Goal: Information Seeking & Learning: Learn about a topic

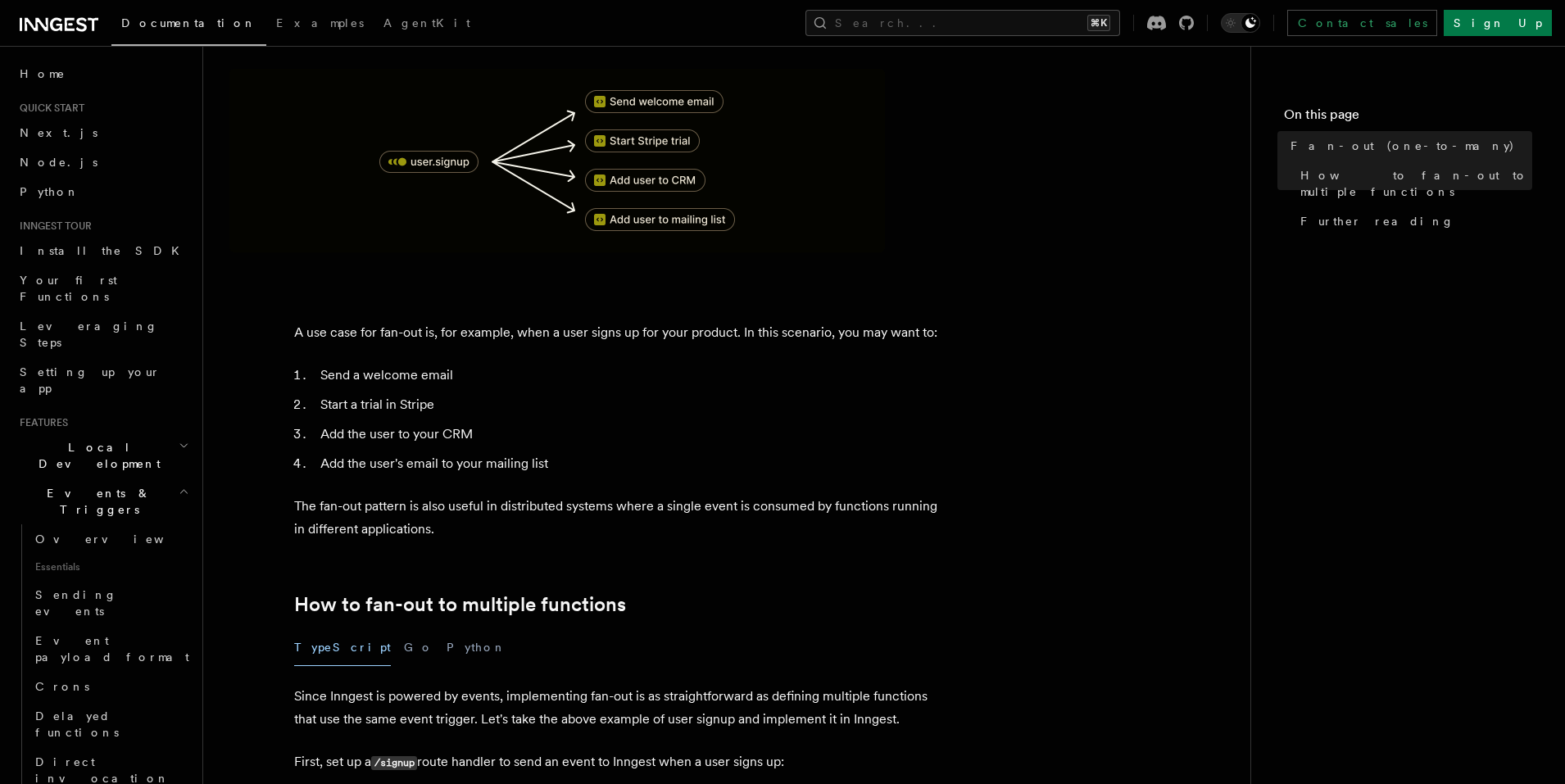
scroll to position [233, 0]
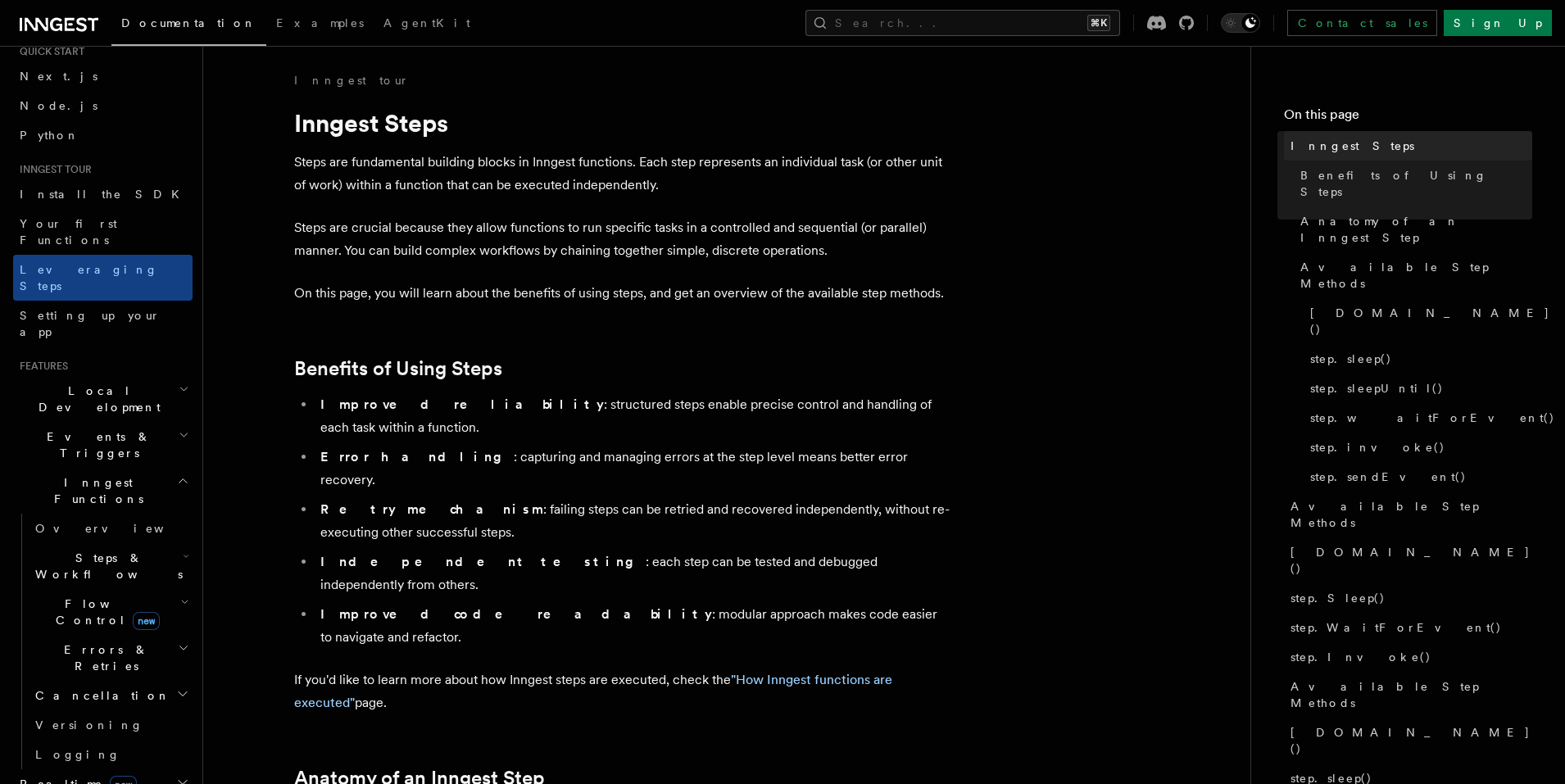
scroll to position [66, 0]
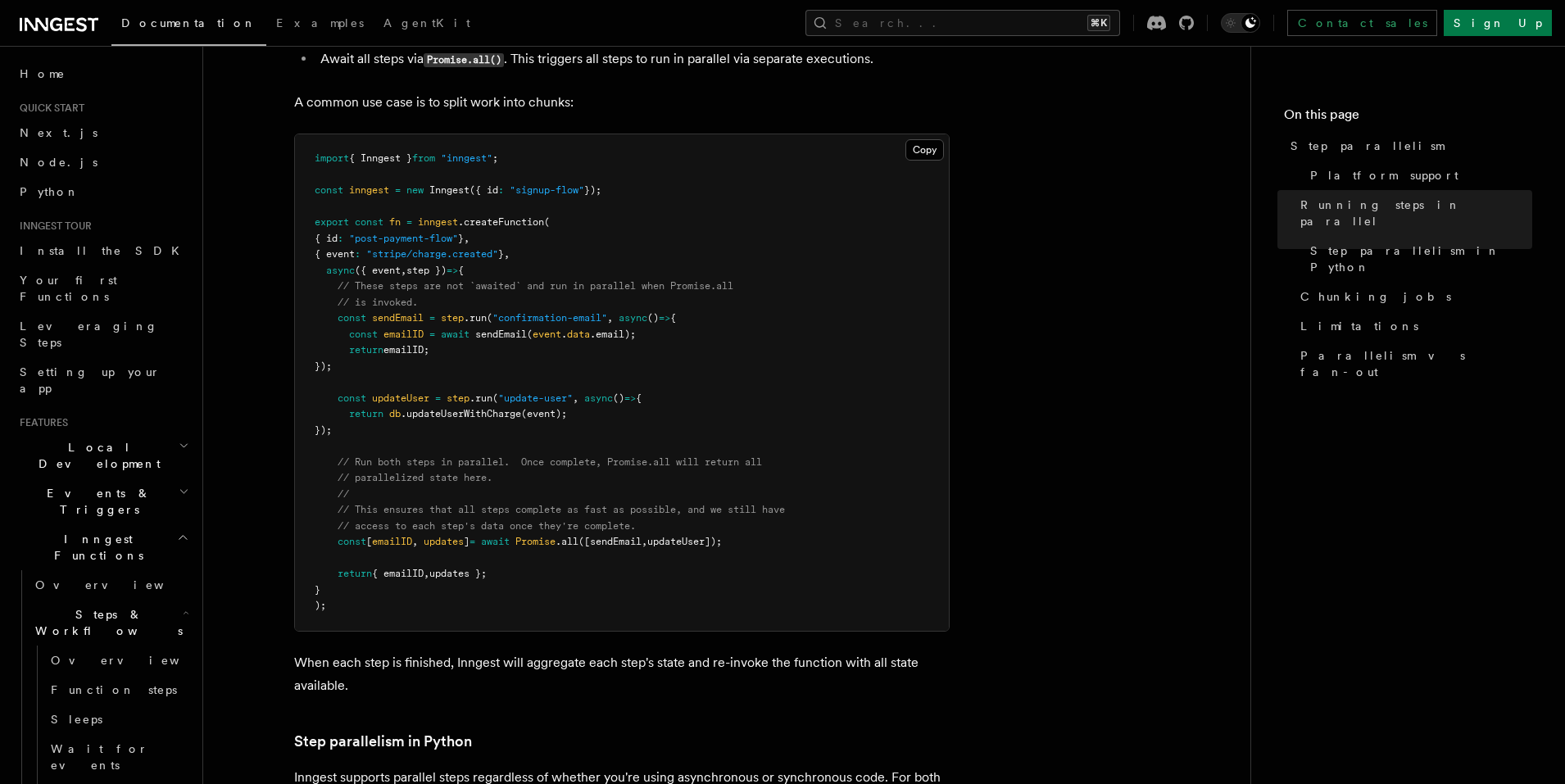
scroll to position [479, 0]
click at [857, 363] on pre "import { Inngest } from "inngest" ; const inngest = new Inngest ({ id : "signup…" at bounding box center [622, 381] width 654 height 496
click at [1341, 341] on link "Parallelism vs fan-out" at bounding box center [1413, 364] width 238 height 46
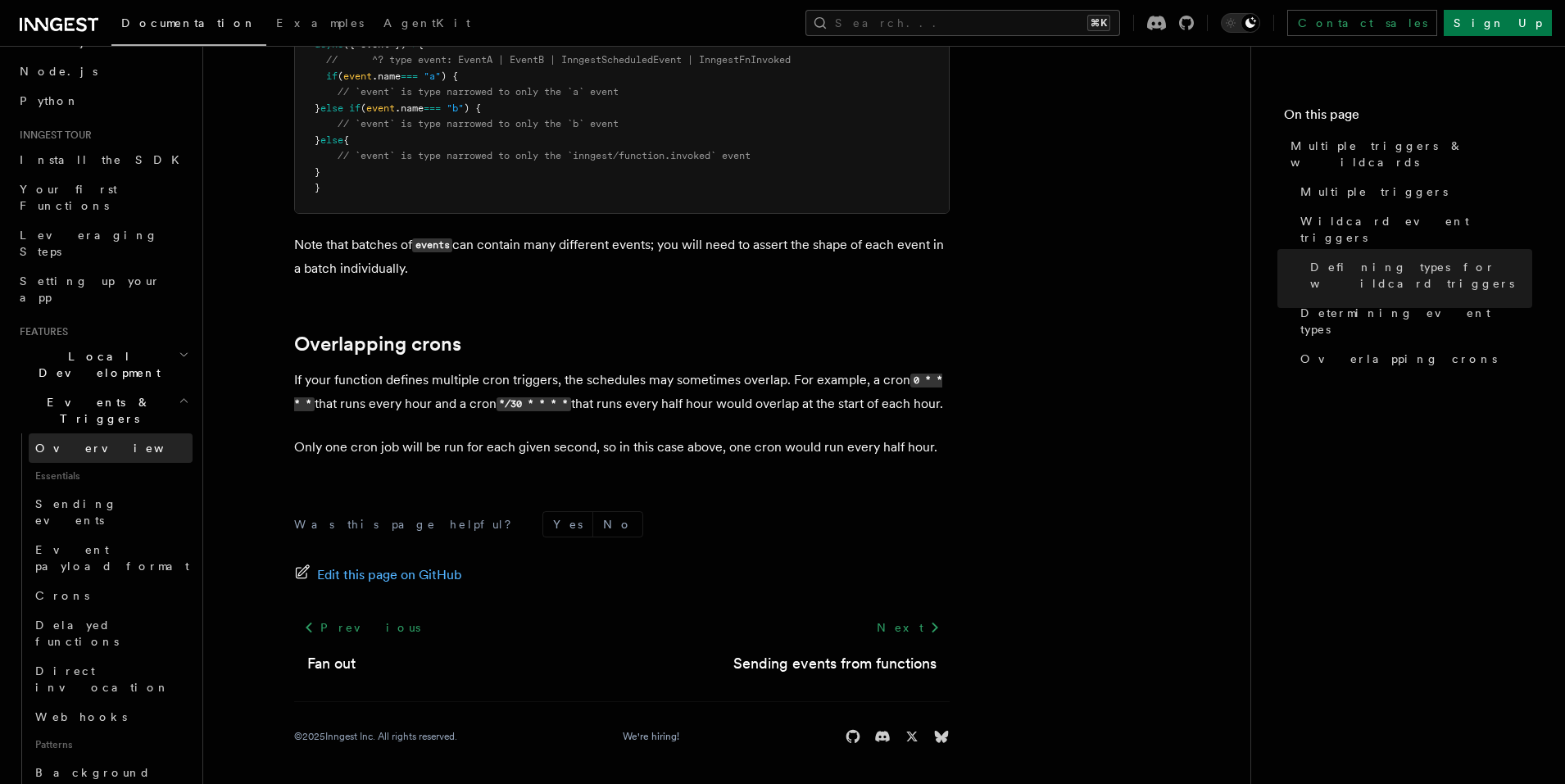
scroll to position [120, 0]
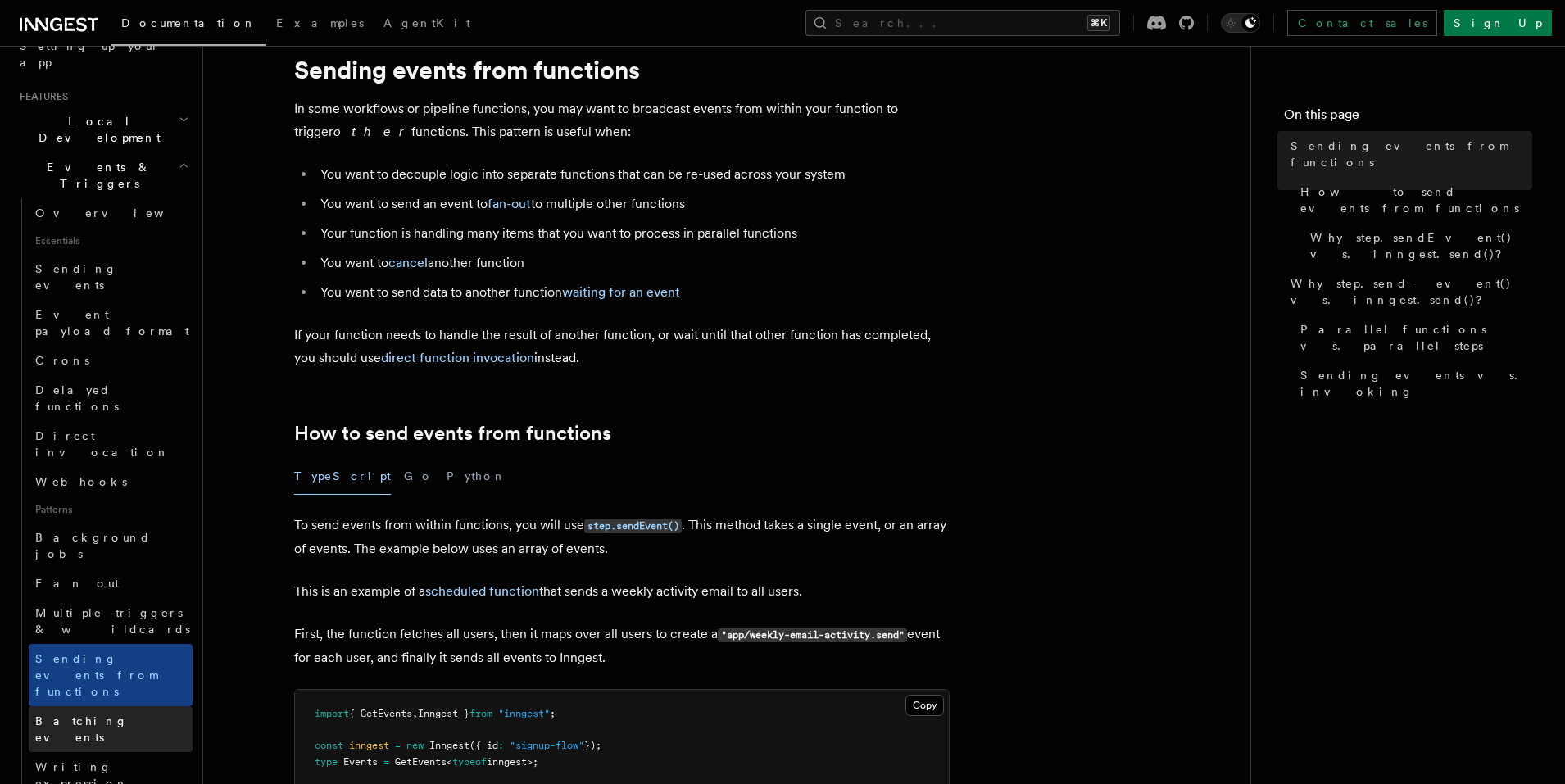
scroll to position [367, 0]
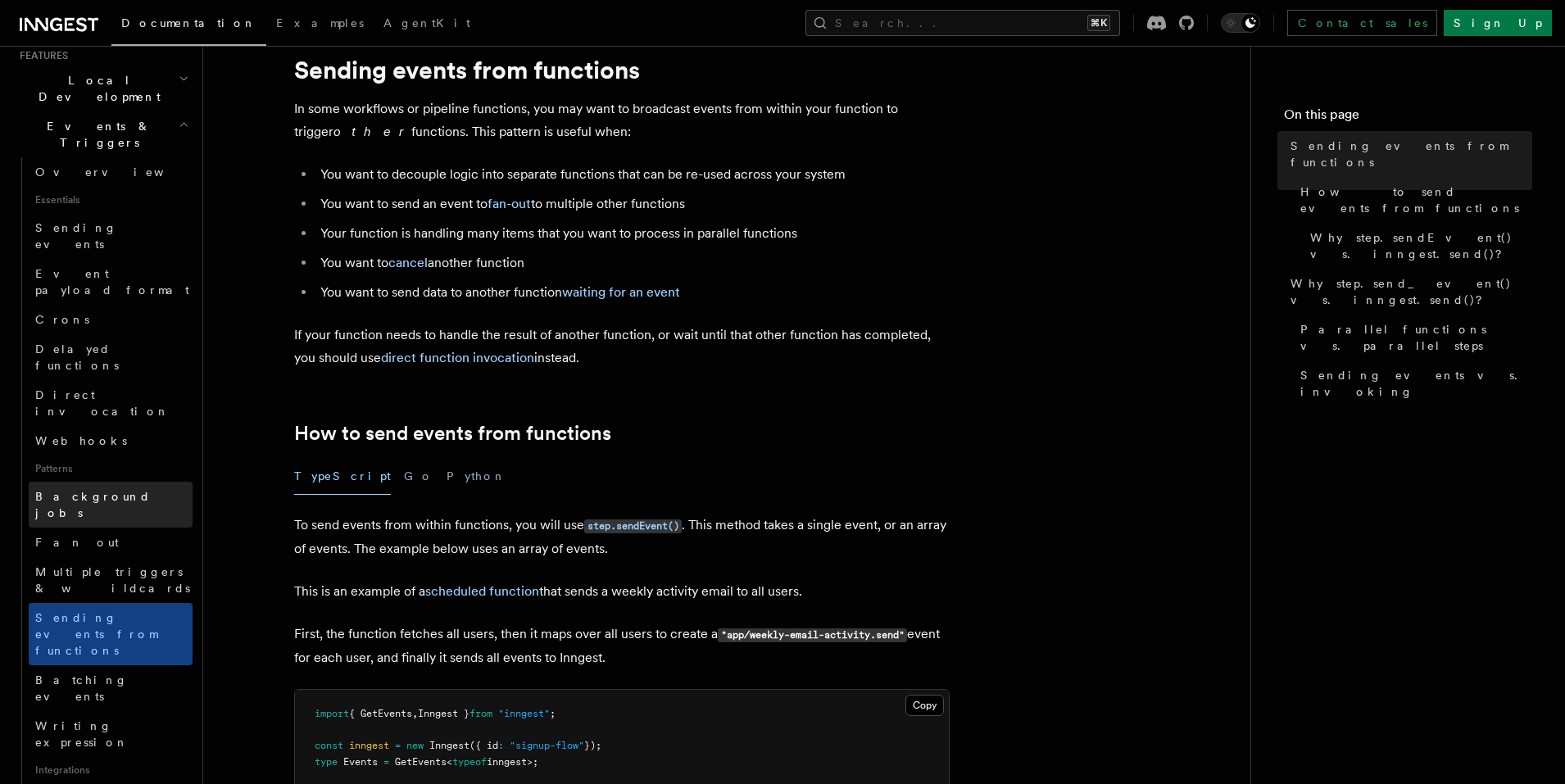
click at [93, 488] on span "Background jobs" at bounding box center [114, 503] width 157 height 32
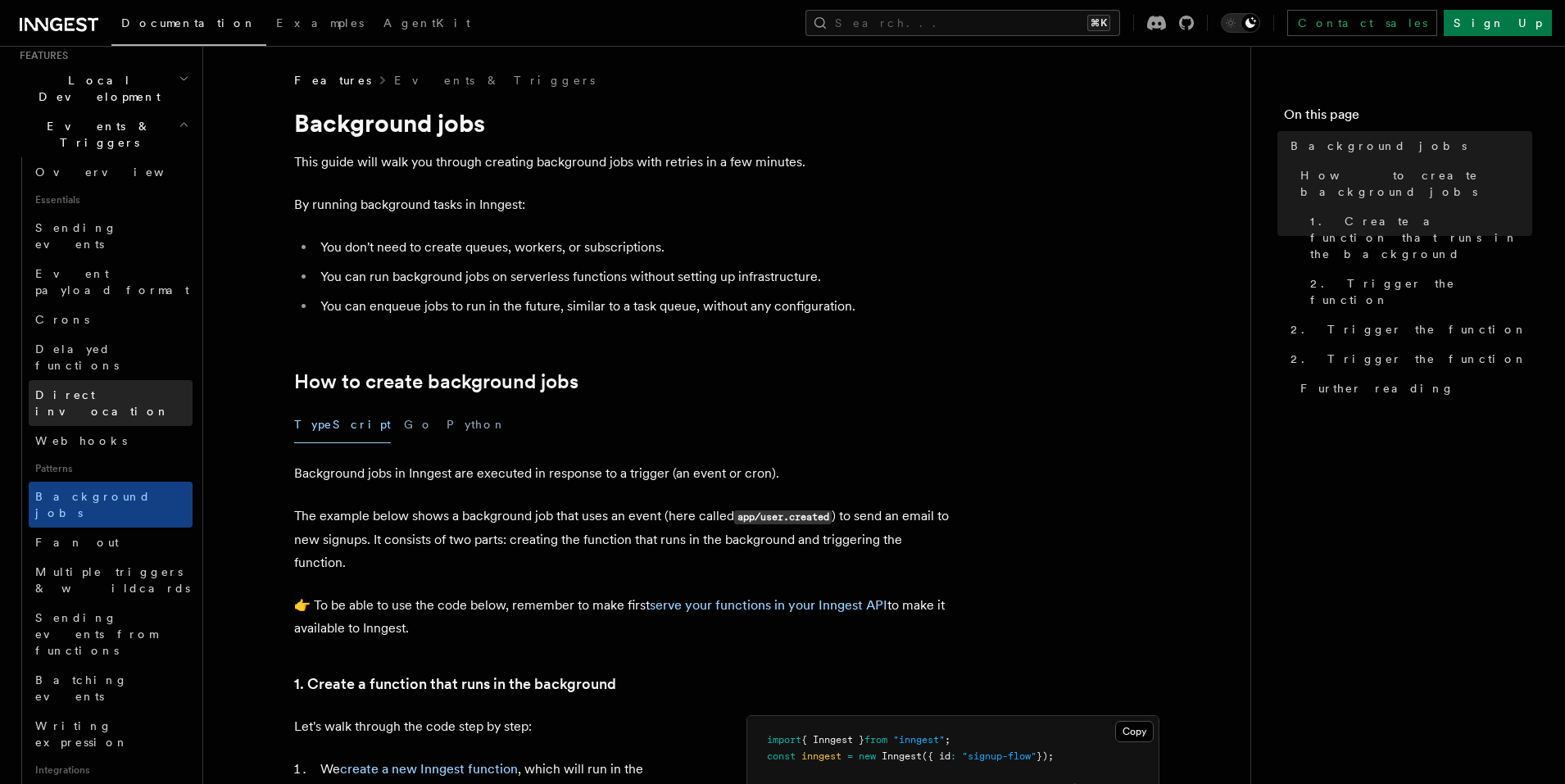
click at [109, 388] on span "Direct invocation" at bounding box center [102, 403] width 134 height 30
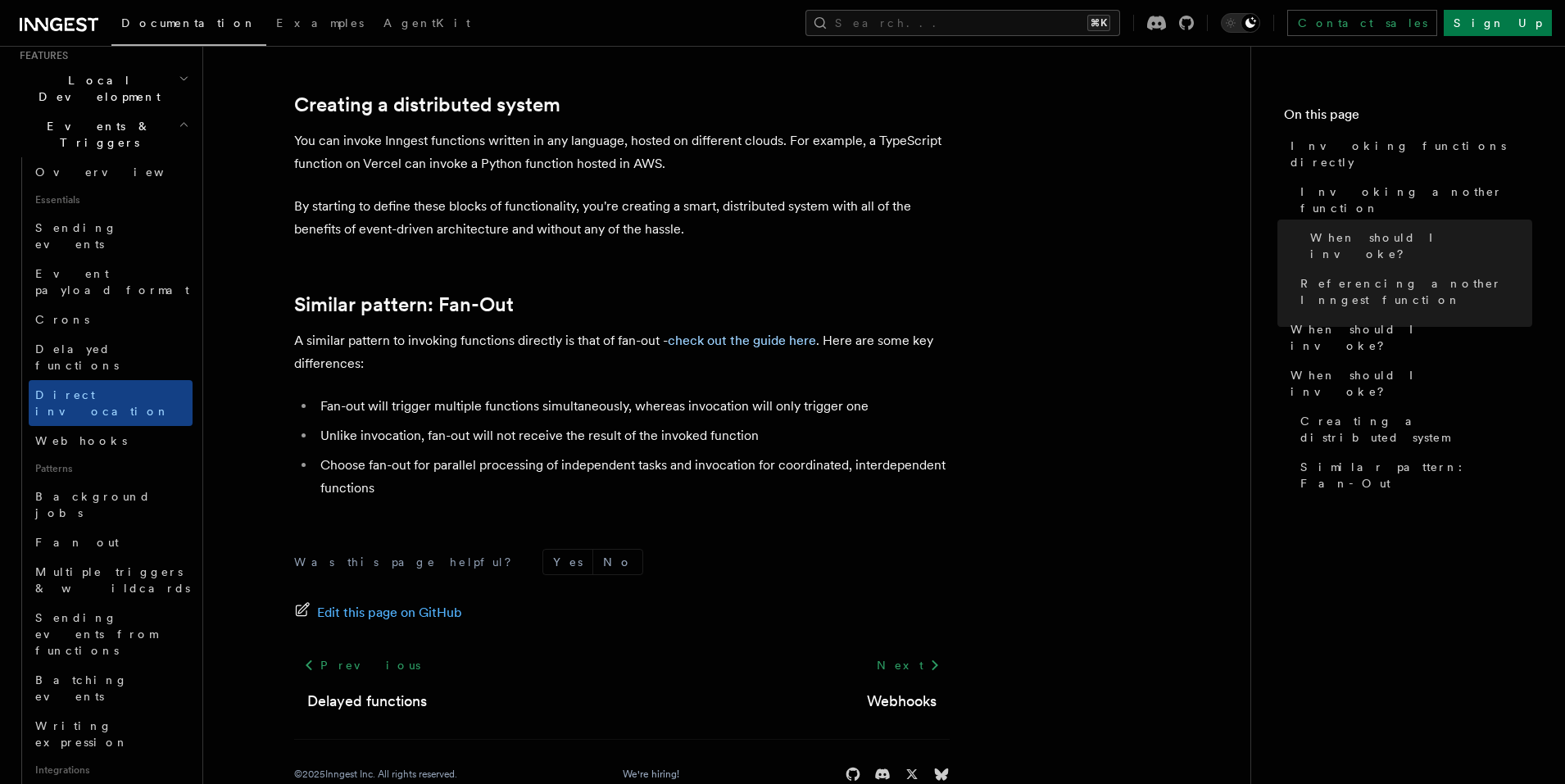
scroll to position [2206, 0]
click at [129, 426] on link "Webhooks" at bounding box center [110, 440] width 164 height 30
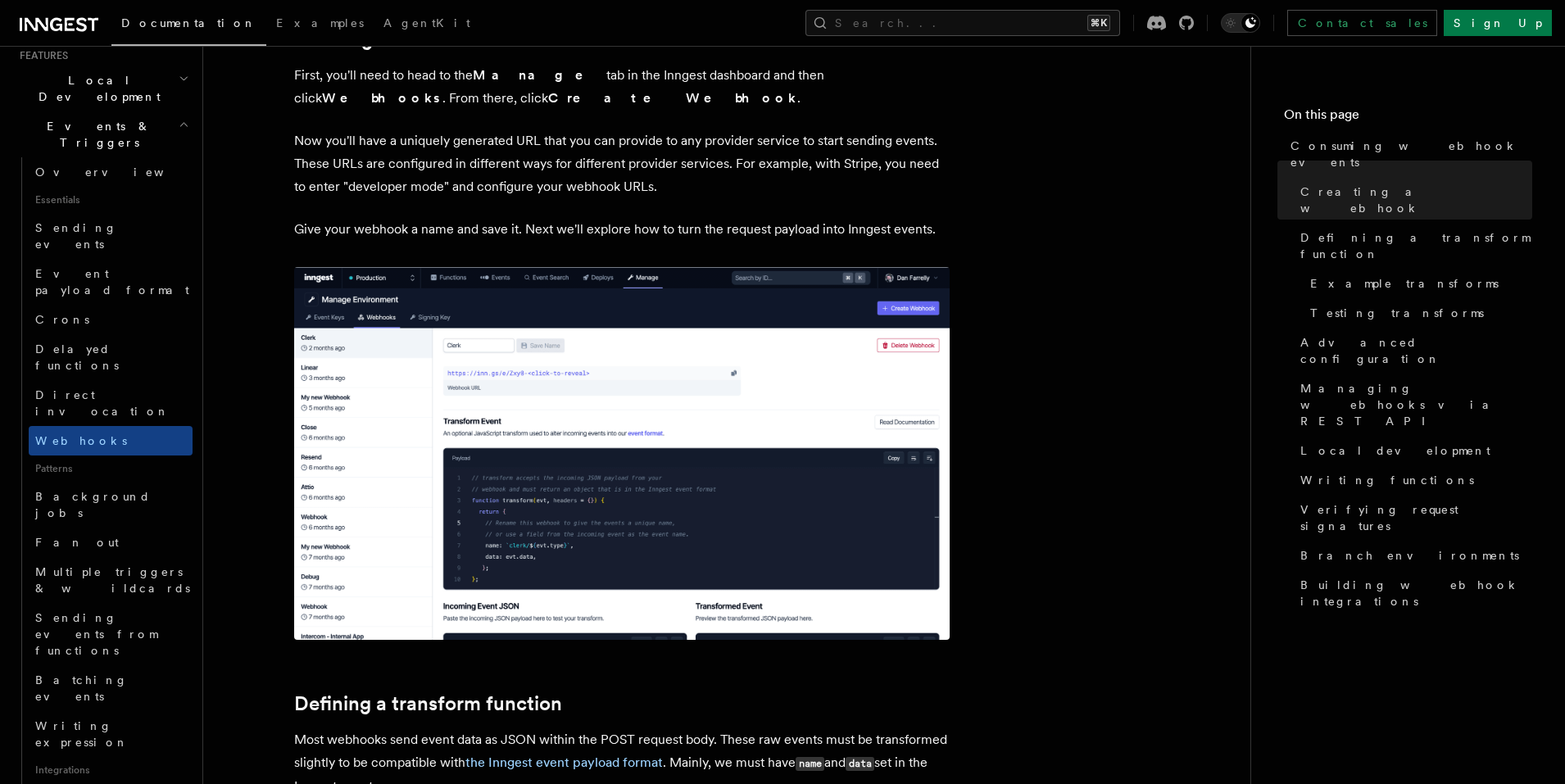
scroll to position [339, 0]
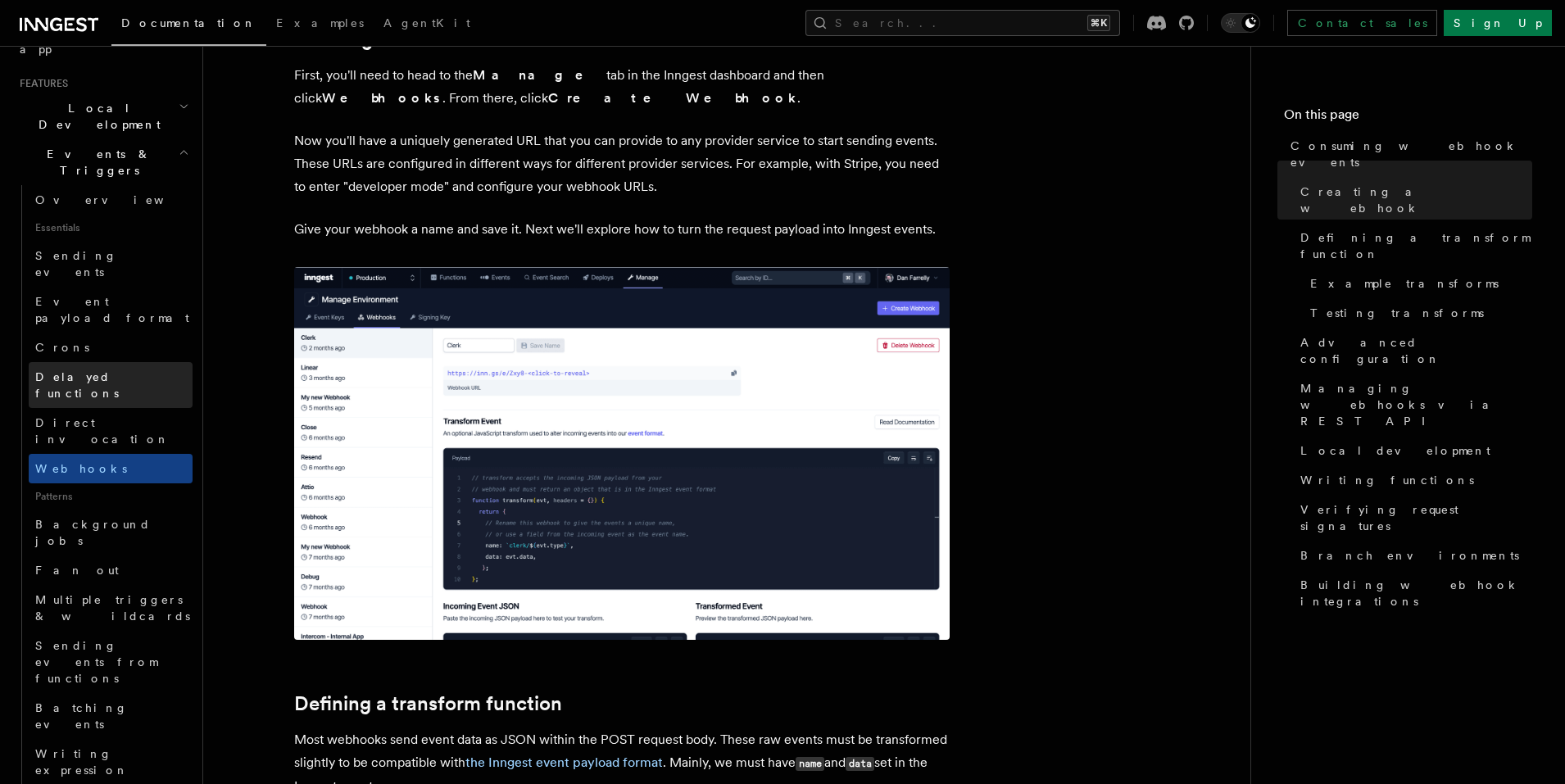
click at [128, 362] on link "Delayed functions" at bounding box center [110, 385] width 164 height 46
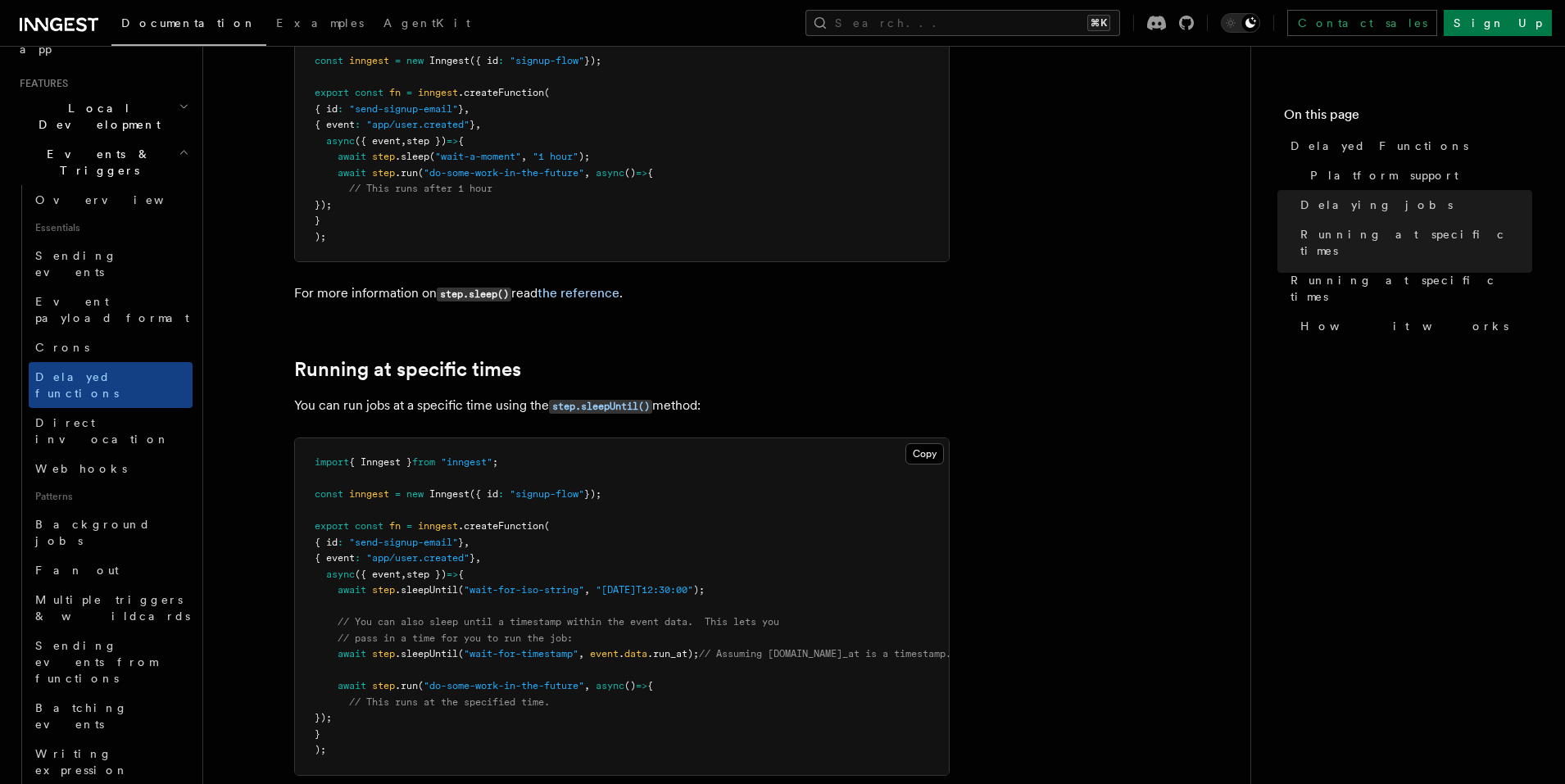
scroll to position [754, 0]
click at [176, 408] on link "Direct invocation" at bounding box center [110, 431] width 164 height 46
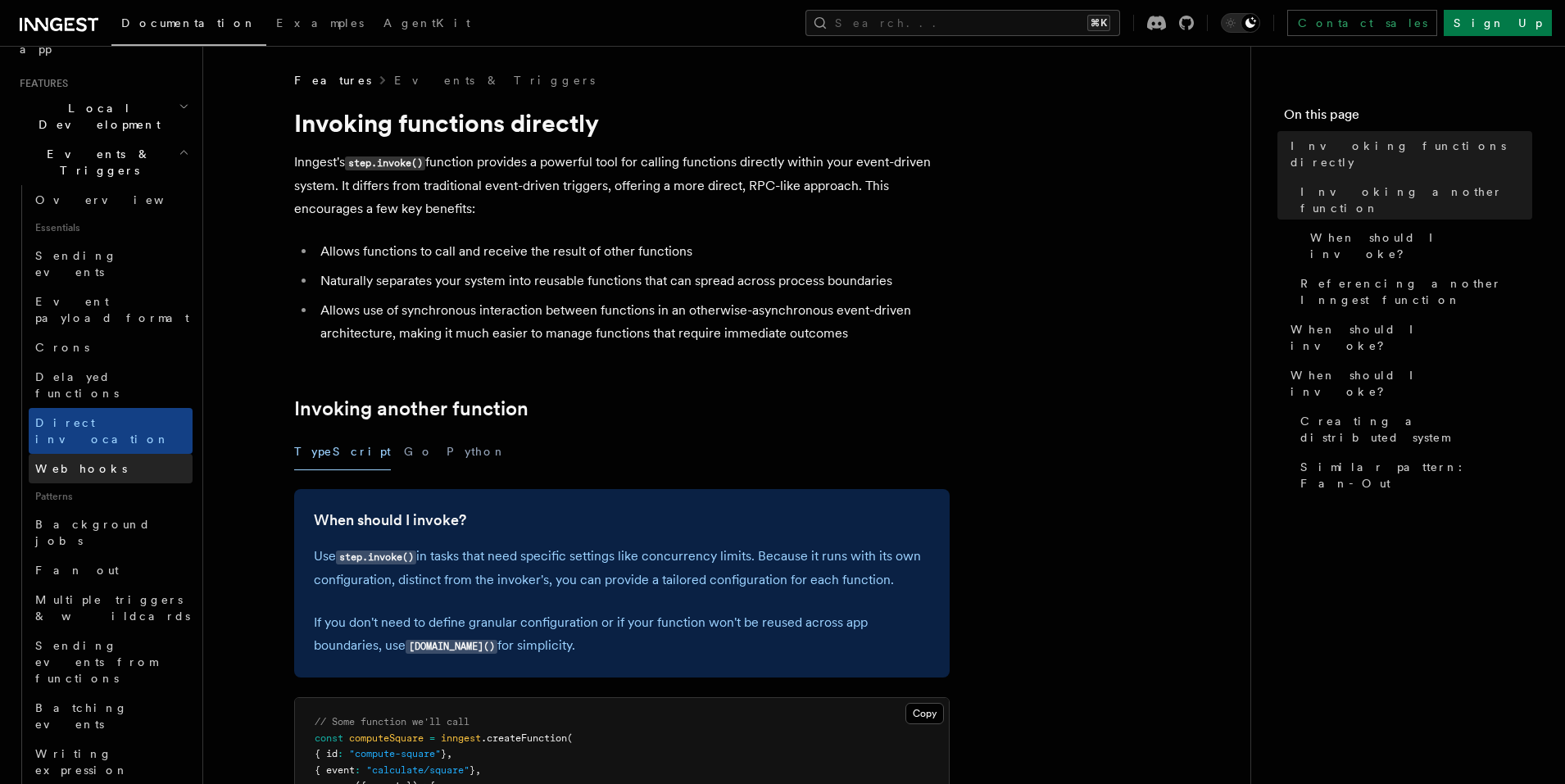
click at [163, 453] on link "Webhooks" at bounding box center [110, 468] width 164 height 30
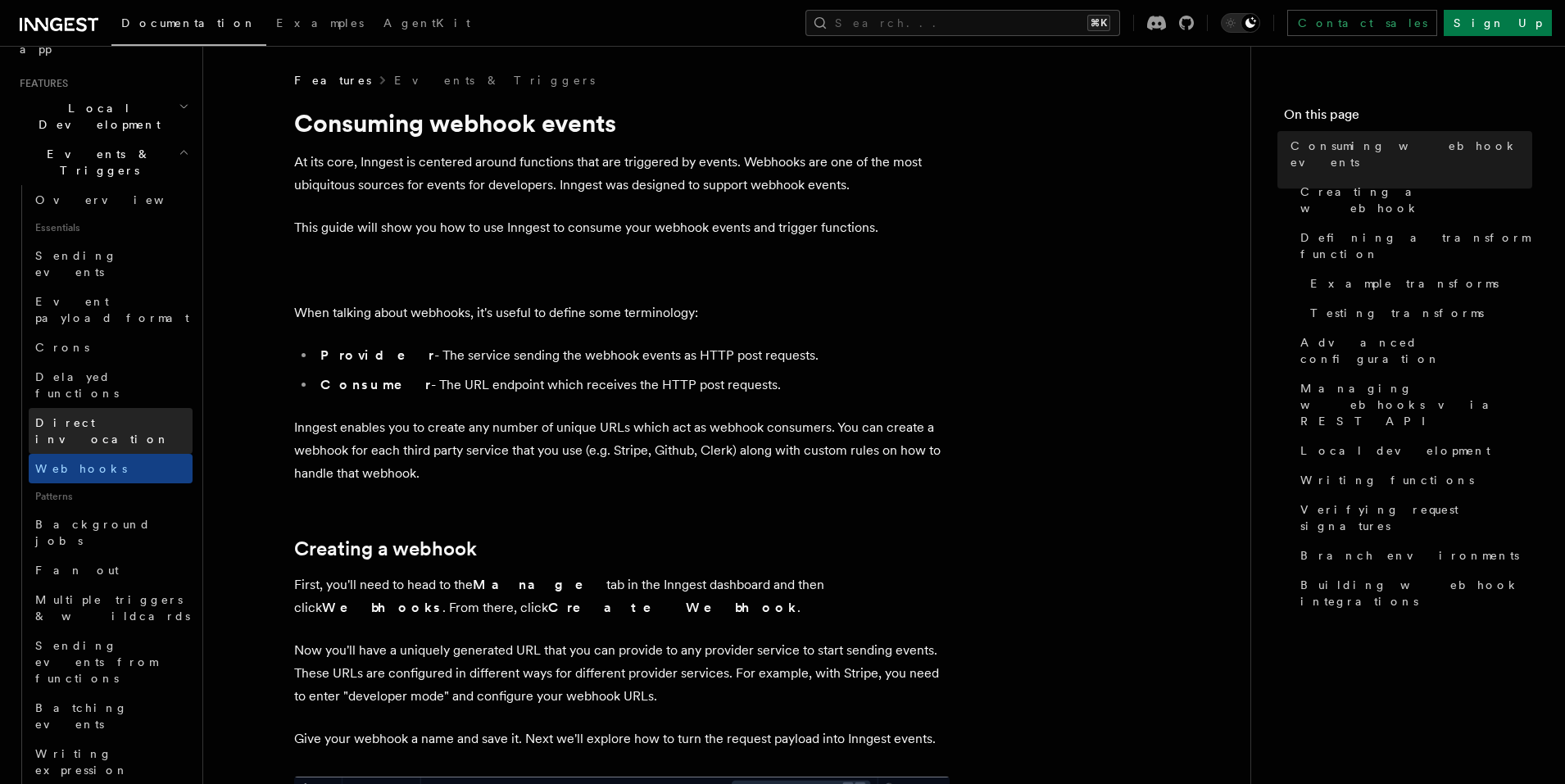
click at [163, 408] on link "Direct invocation" at bounding box center [110, 431] width 164 height 46
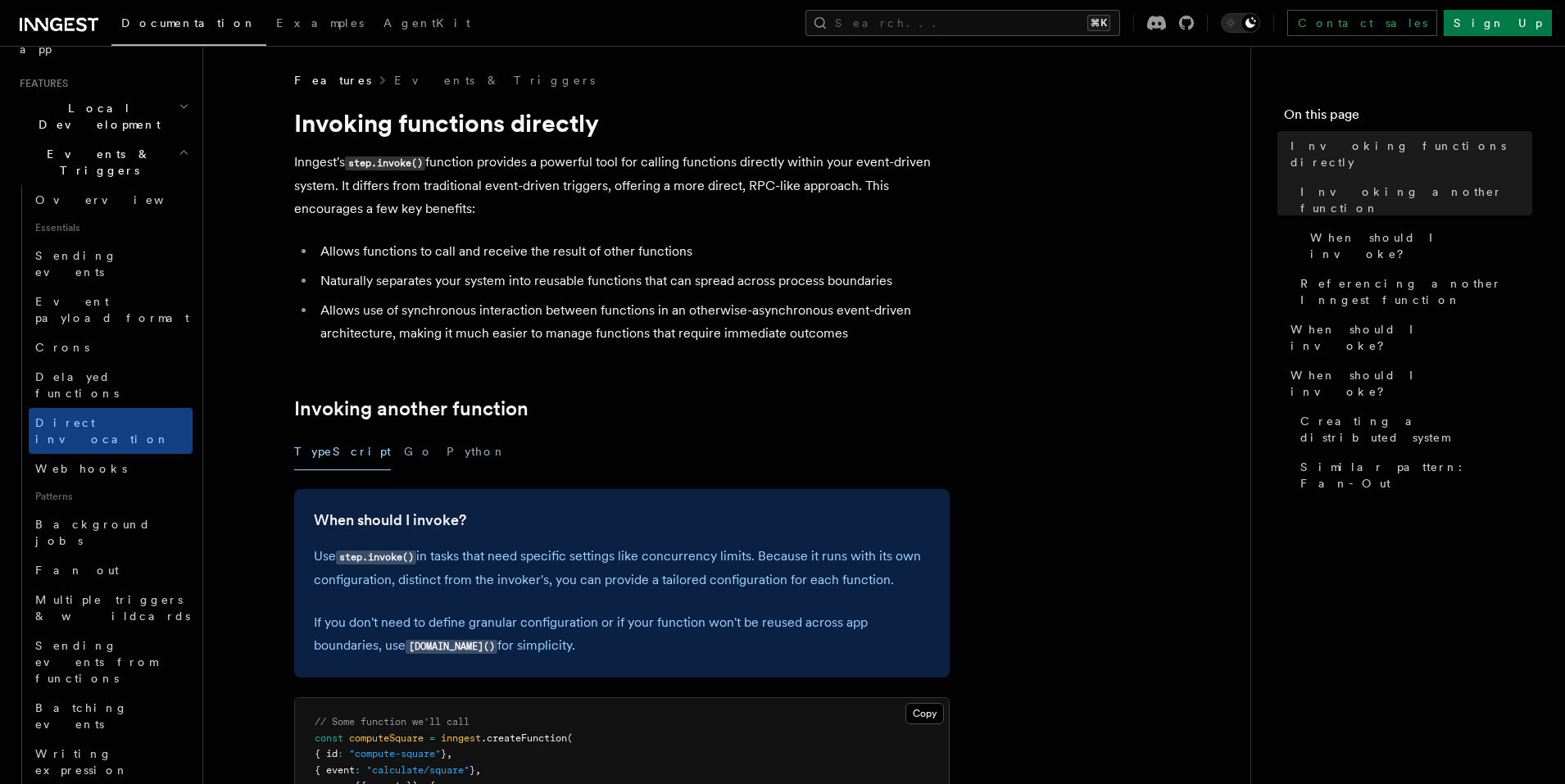
click at [151, 214] on span "Essentials" at bounding box center [110, 227] width 164 height 26
click at [149, 241] on link "Sending events" at bounding box center [110, 264] width 164 height 46
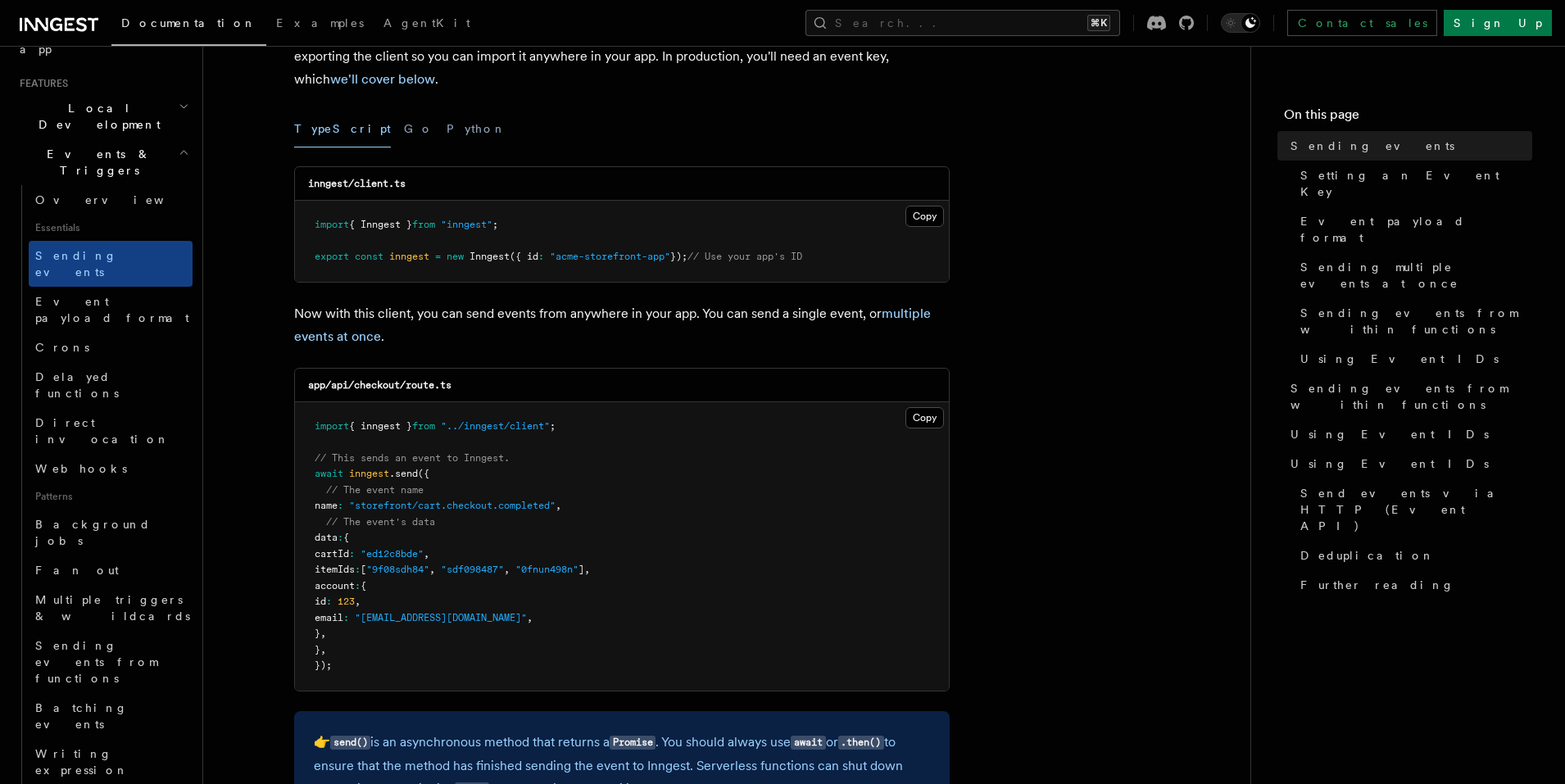
scroll to position [173, 0]
click at [121, 416] on span "Direct invocation" at bounding box center [102, 430] width 134 height 30
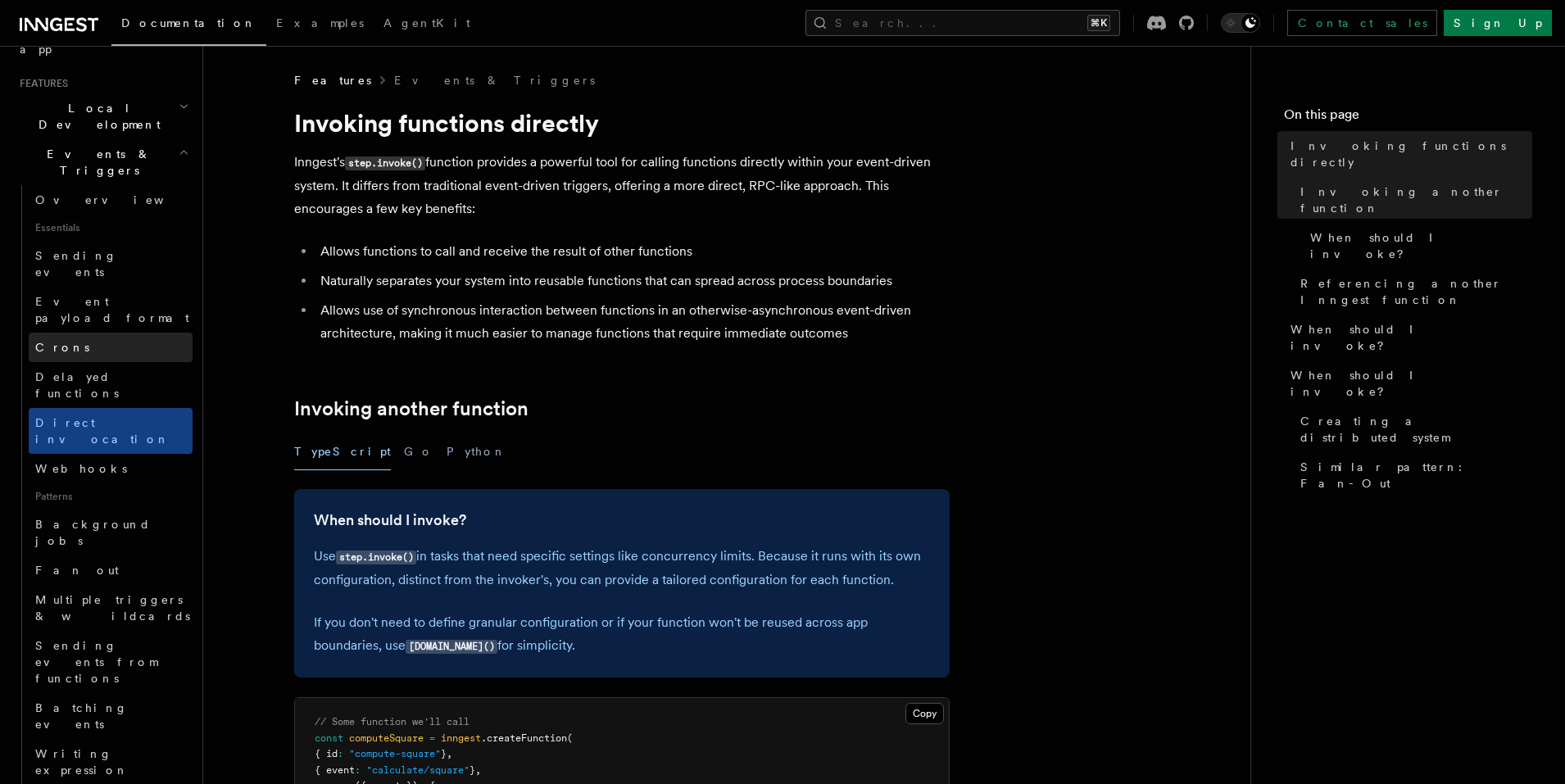
click at [100, 332] on link "Crons" at bounding box center [110, 347] width 164 height 30
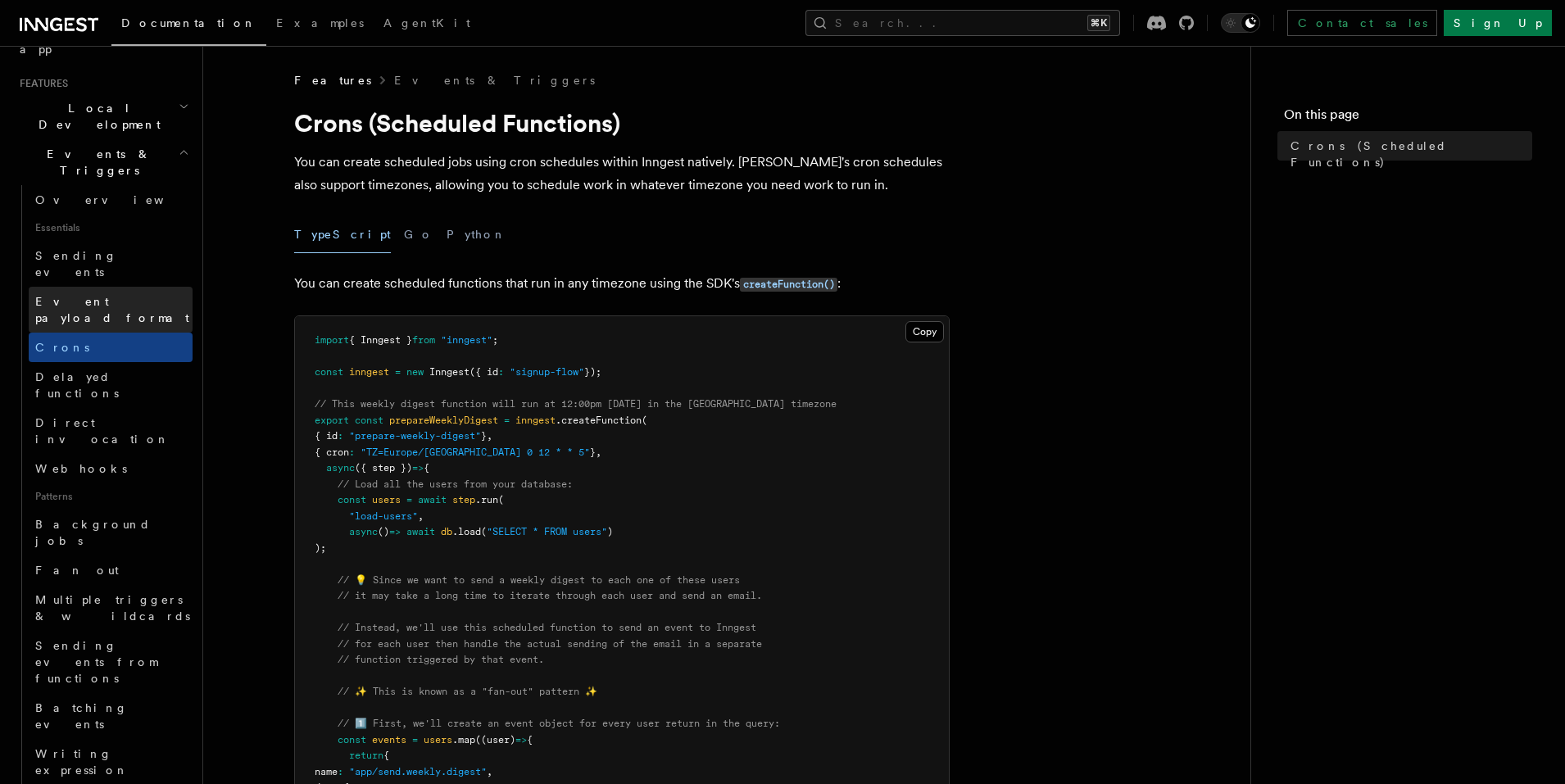
click at [102, 295] on span "Event payload format" at bounding box center [112, 309] width 154 height 30
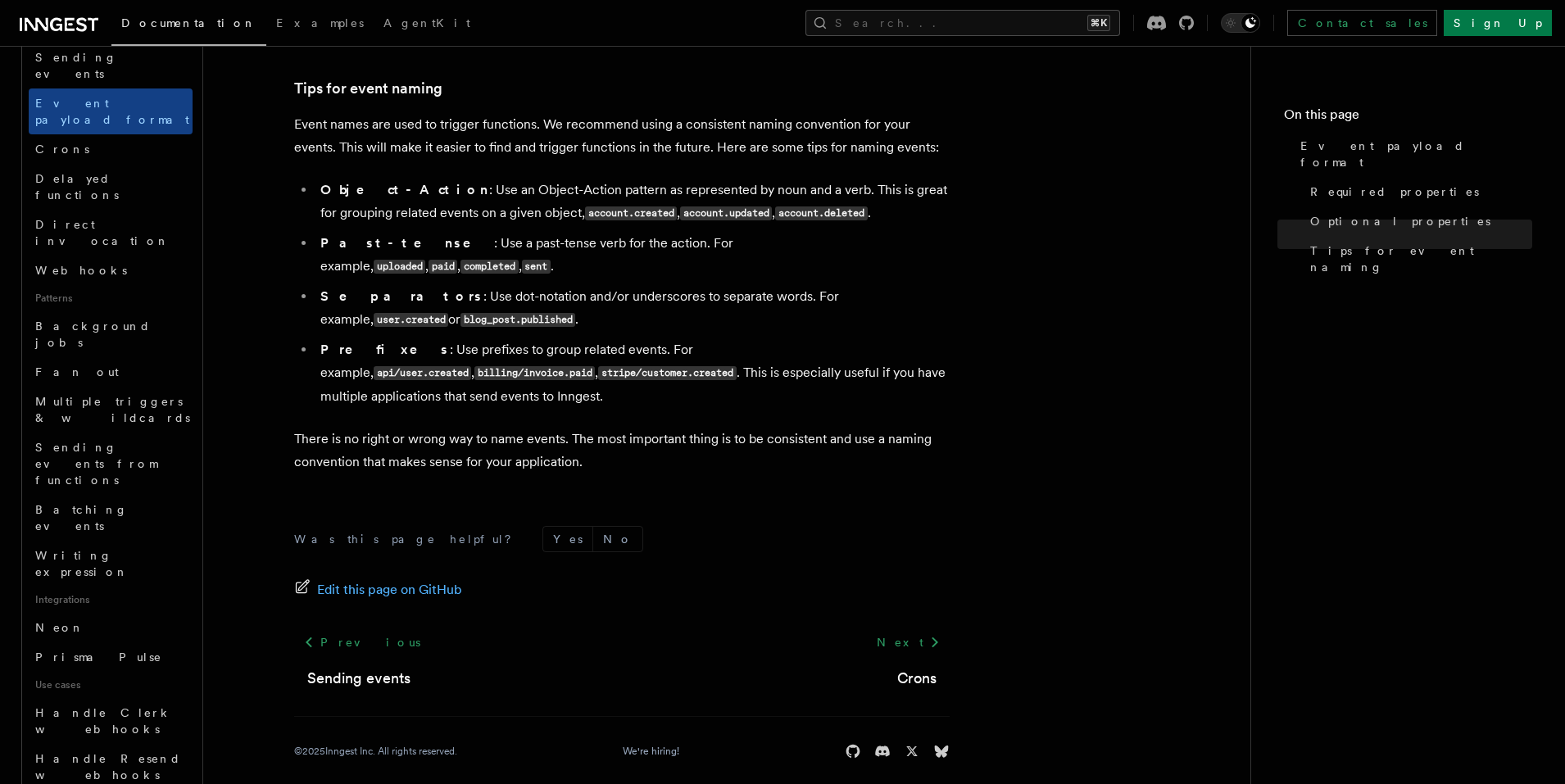
scroll to position [922, 0]
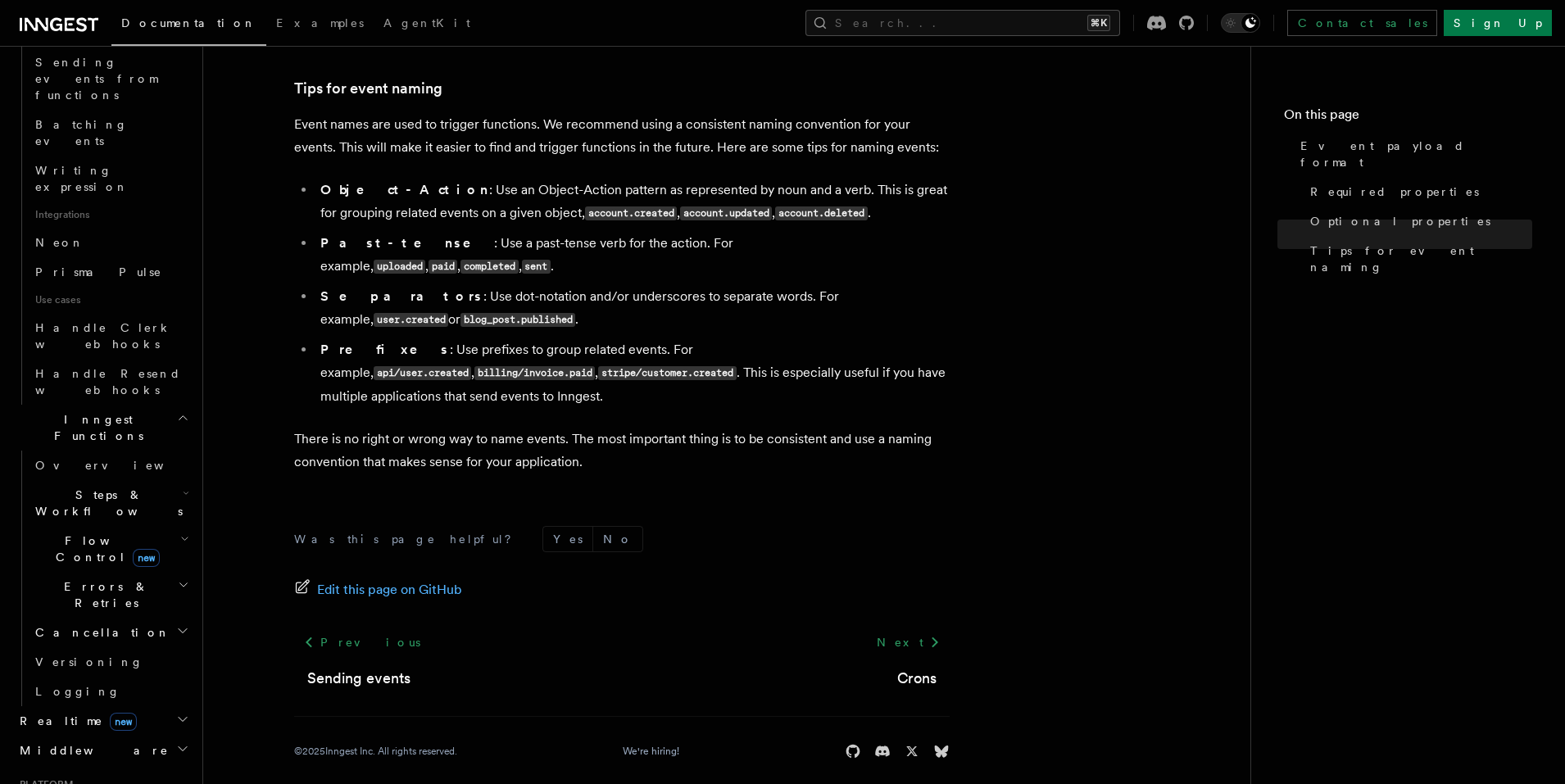
click at [110, 712] on span "new" at bounding box center [123, 721] width 27 height 18
click at [77, 765] on link "React hooks / Next.js" at bounding box center [110, 788] width 164 height 46
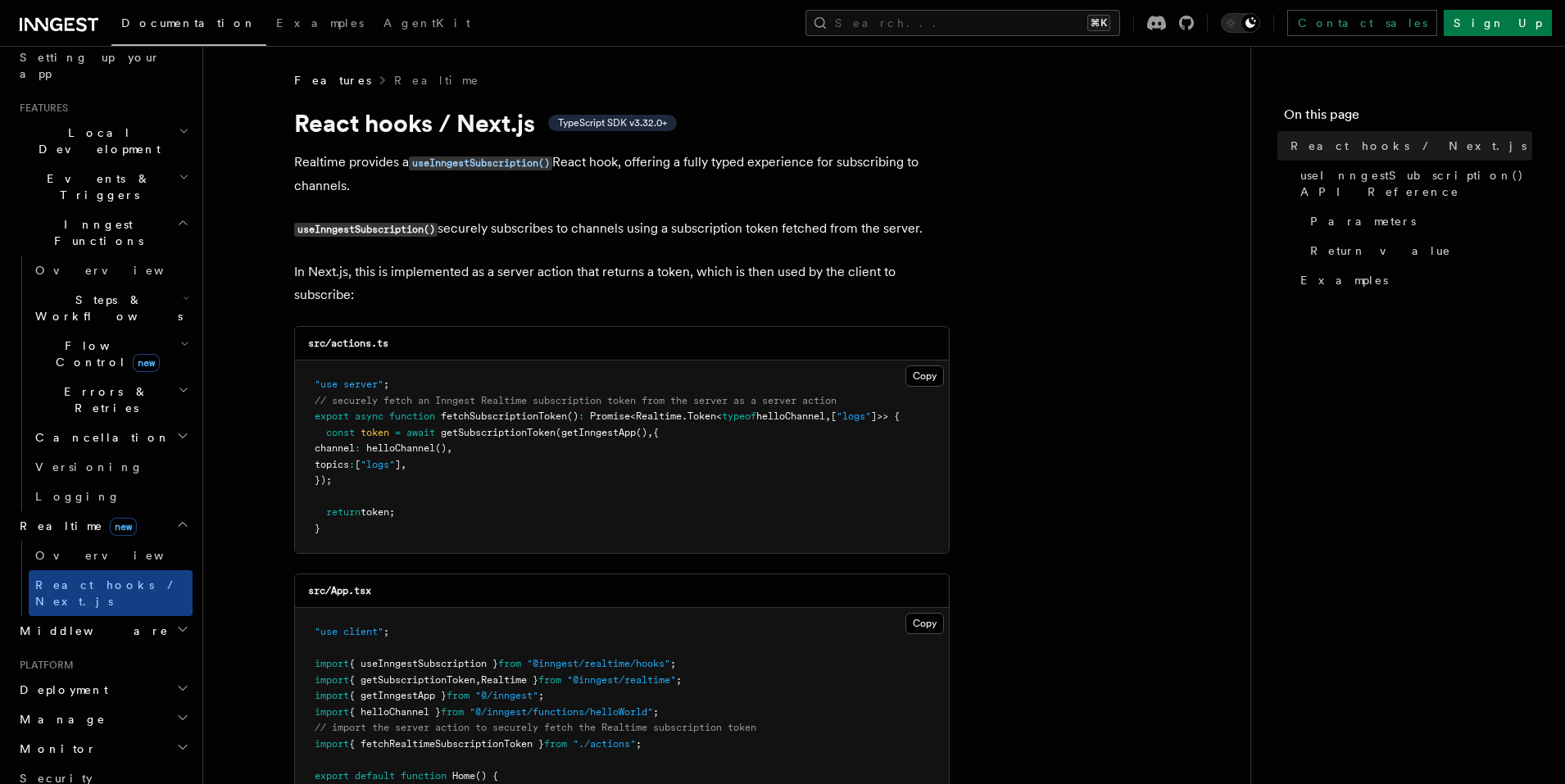
scroll to position [296, 0]
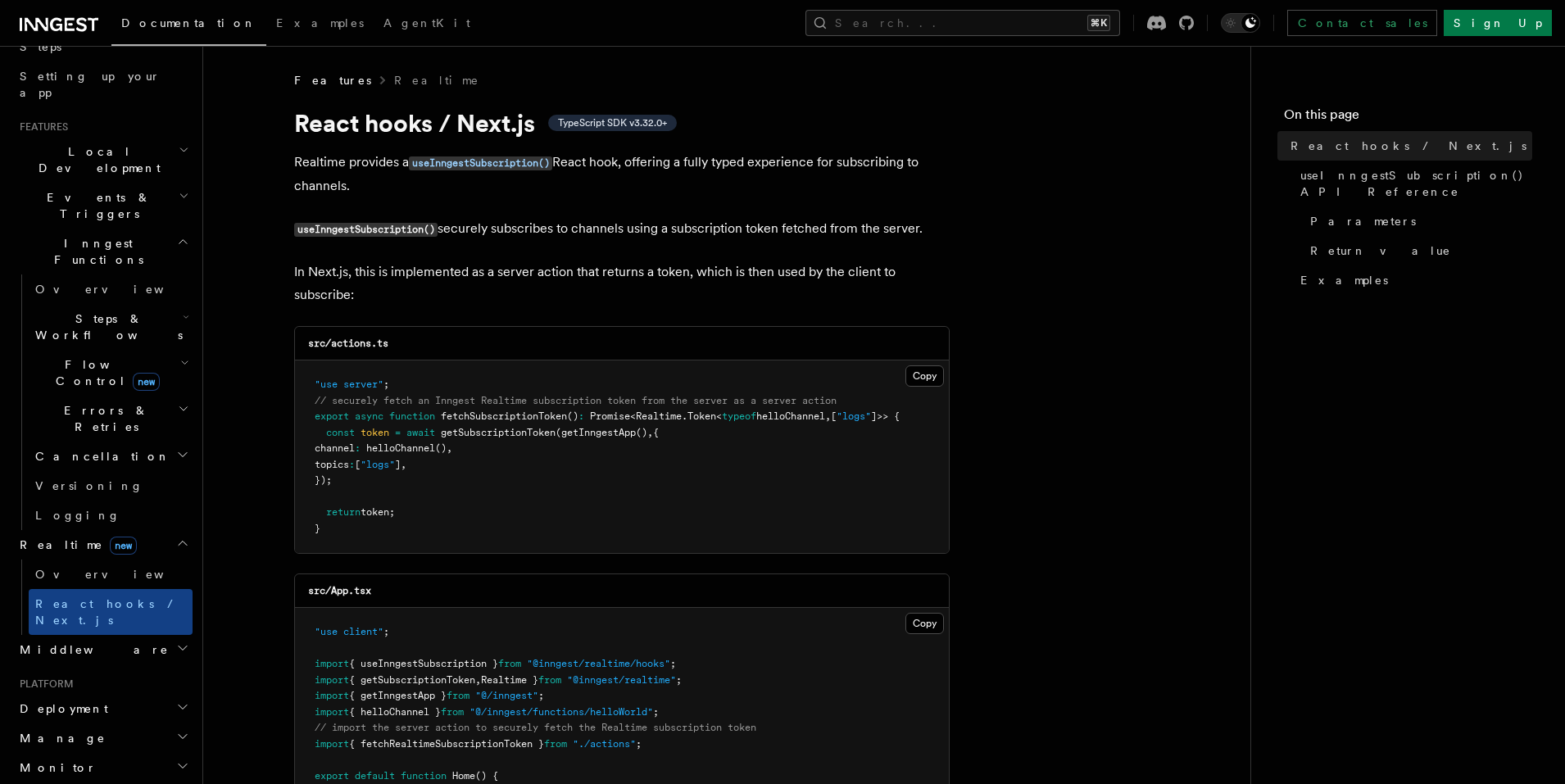
click at [117, 310] on span "Steps & Workflows" at bounding box center [105, 326] width 154 height 32
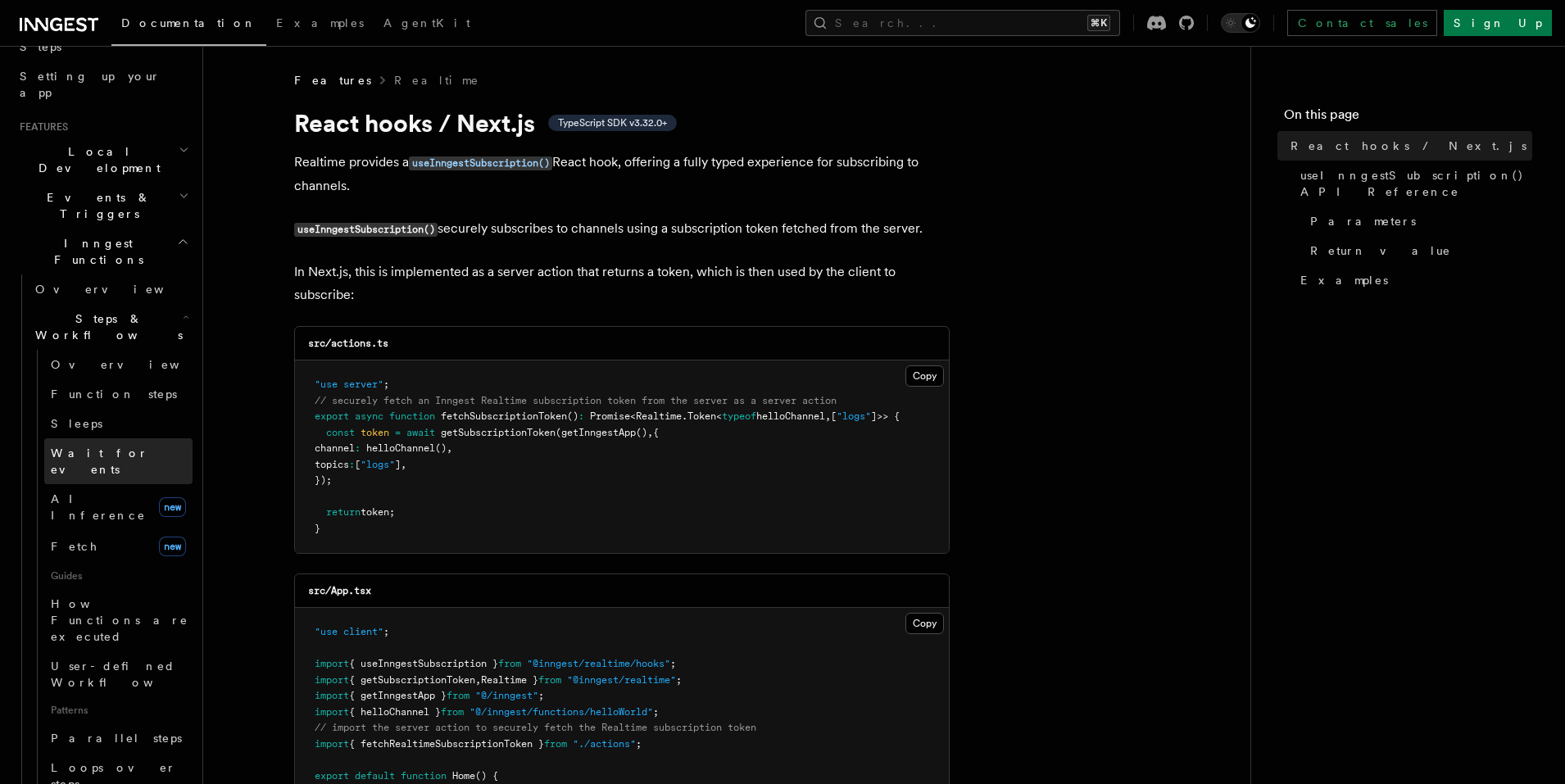
click at [111, 444] on span "Wait for events" at bounding box center [121, 460] width 141 height 32
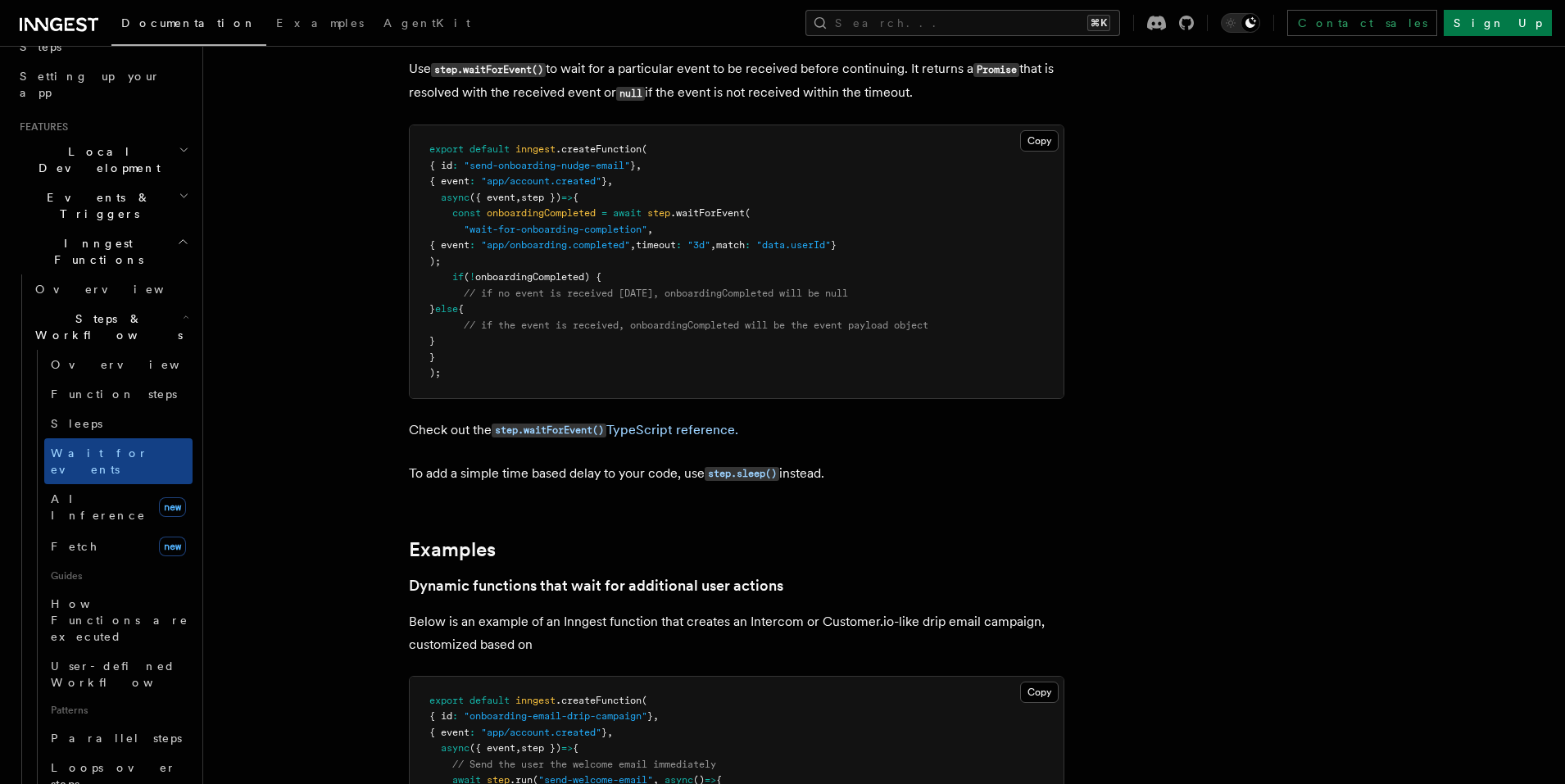
scroll to position [274, 0]
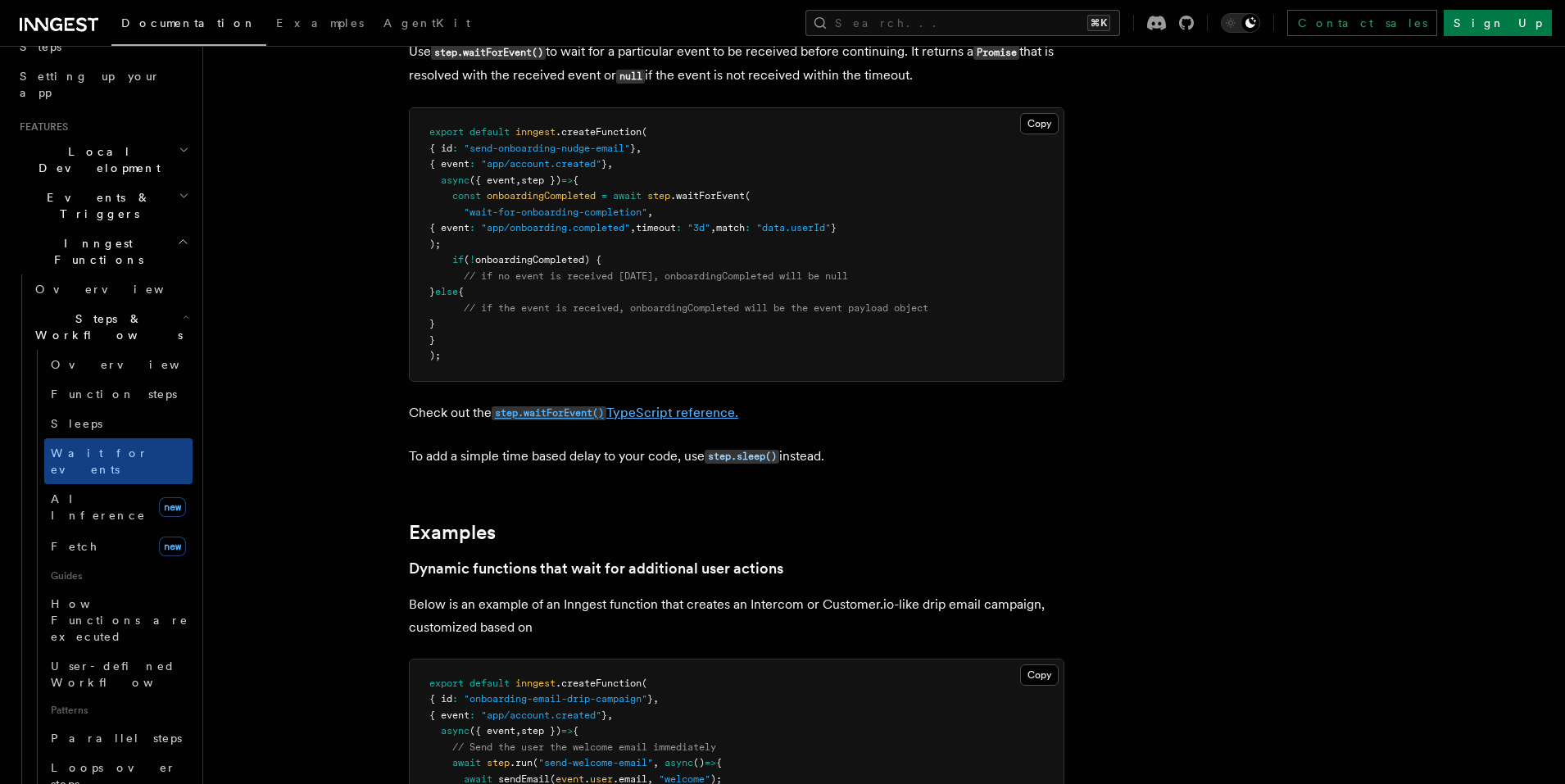
click at [590, 417] on code "step.waitForEvent()" at bounding box center [549, 413] width 115 height 14
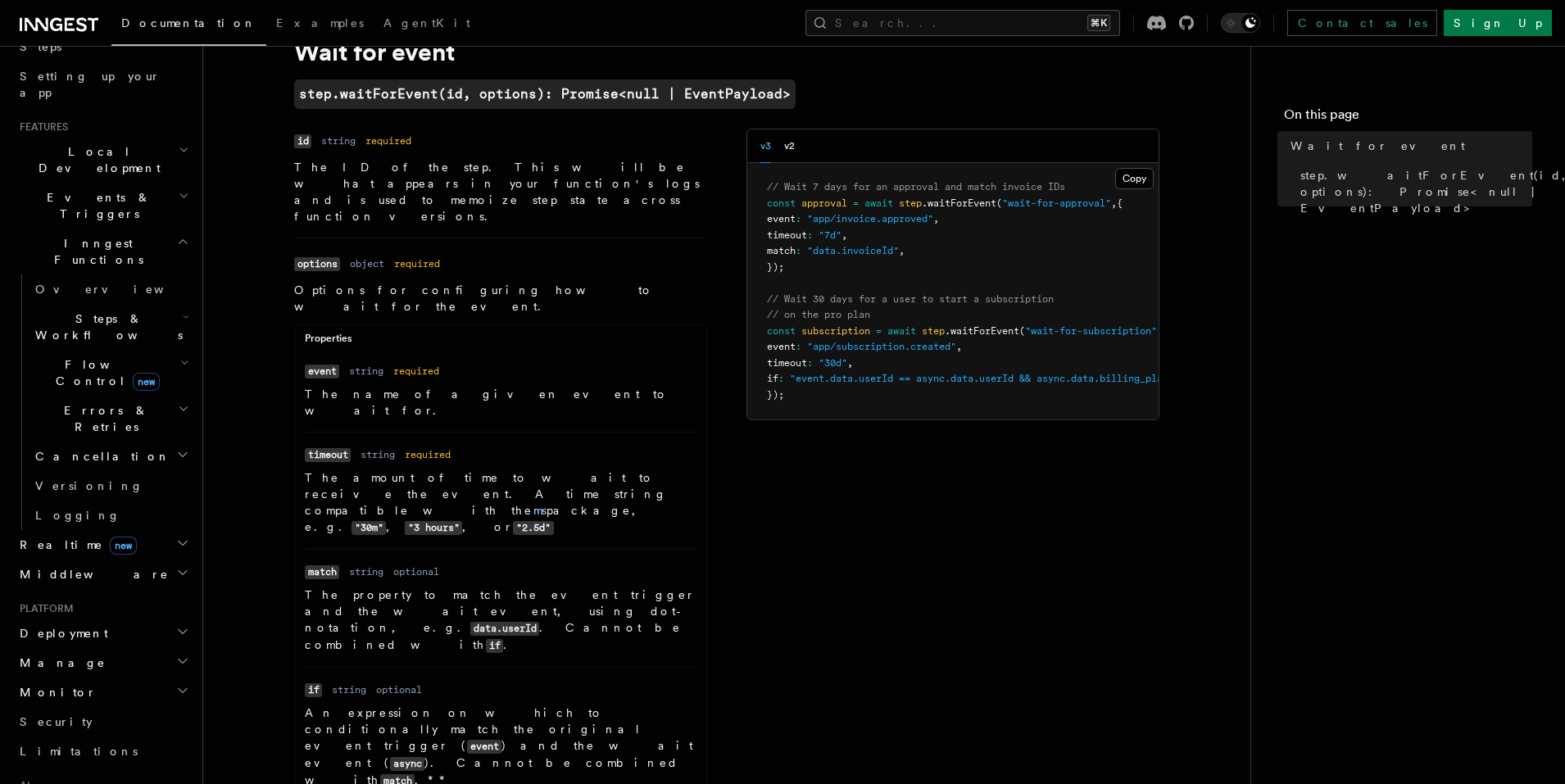
scroll to position [0, 117]
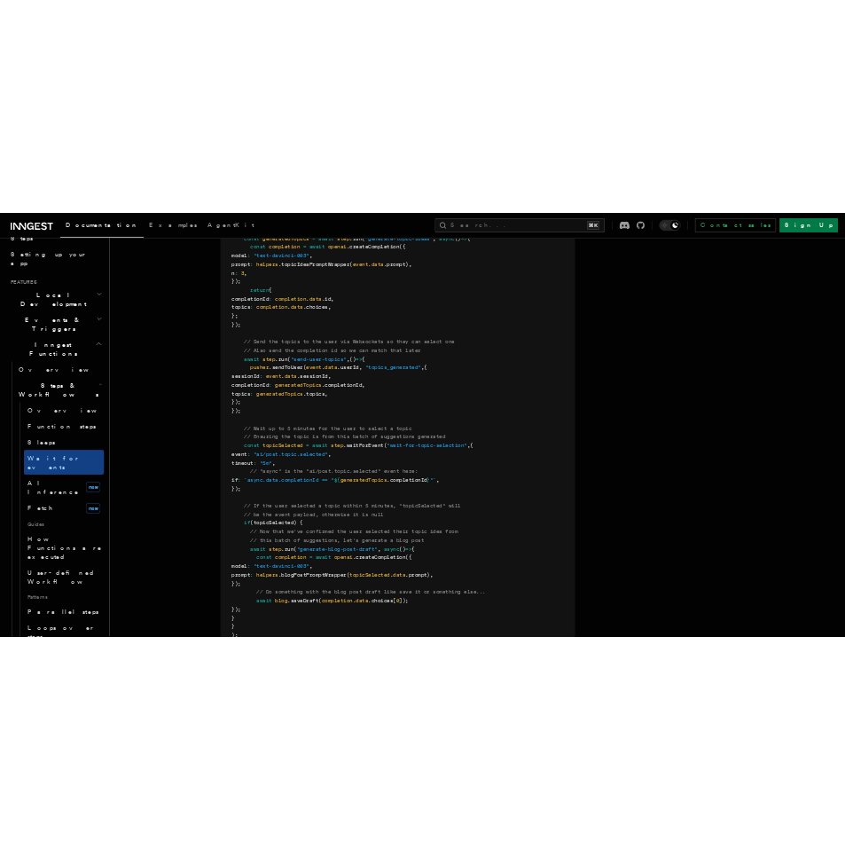
scroll to position [1972, 0]
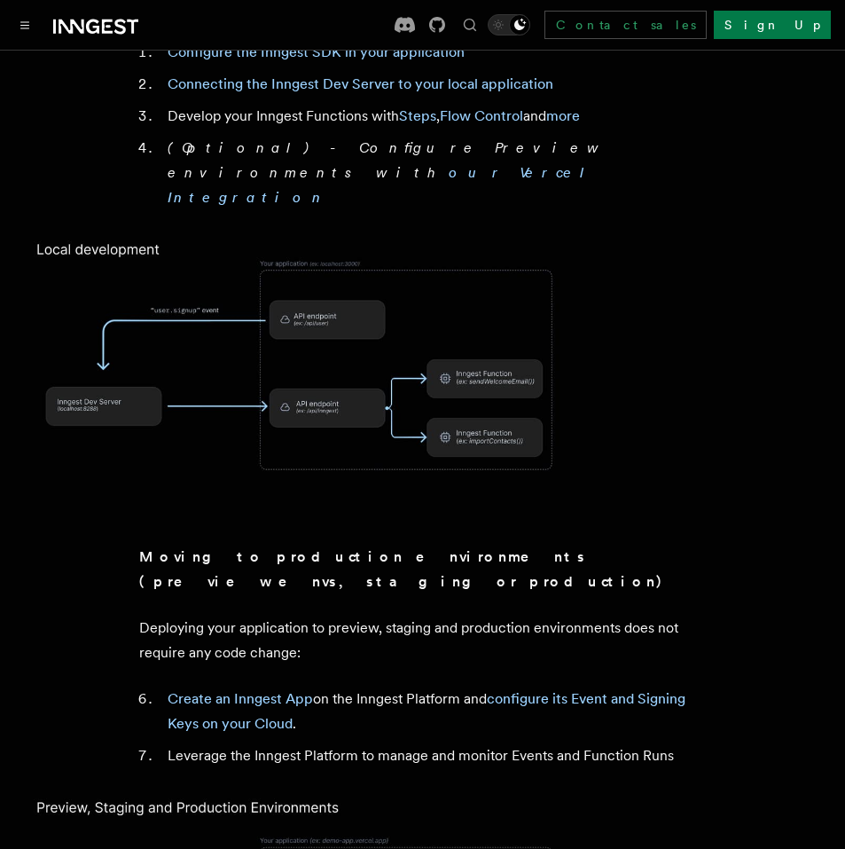
scroll to position [951, 0]
